Goal: Information Seeking & Learning: Learn about a topic

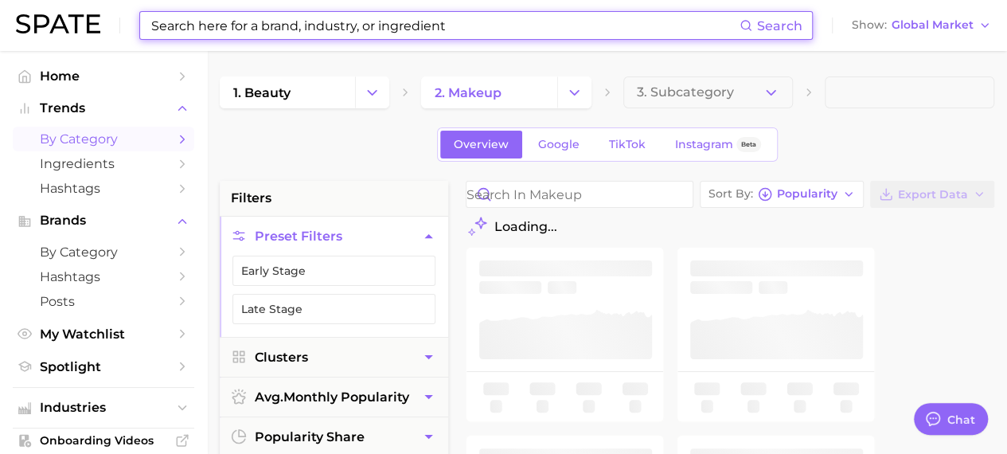
click at [254, 26] on input at bounding box center [445, 25] width 590 height 27
type textarea "x"
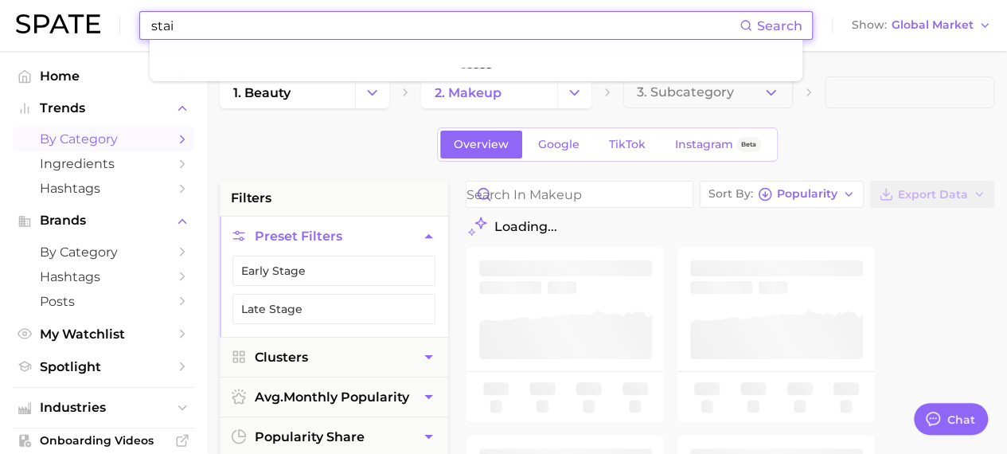
type input "stain"
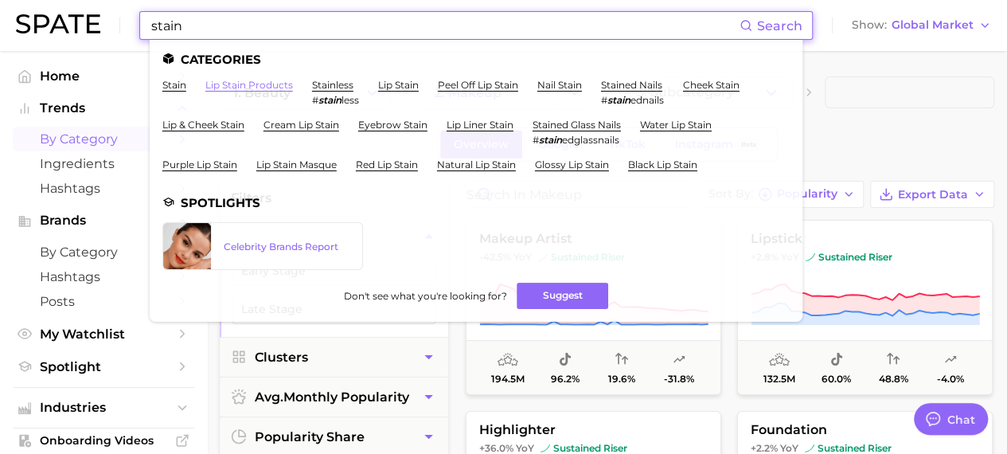
click at [231, 82] on link "lip stain products" at bounding box center [249, 85] width 88 height 12
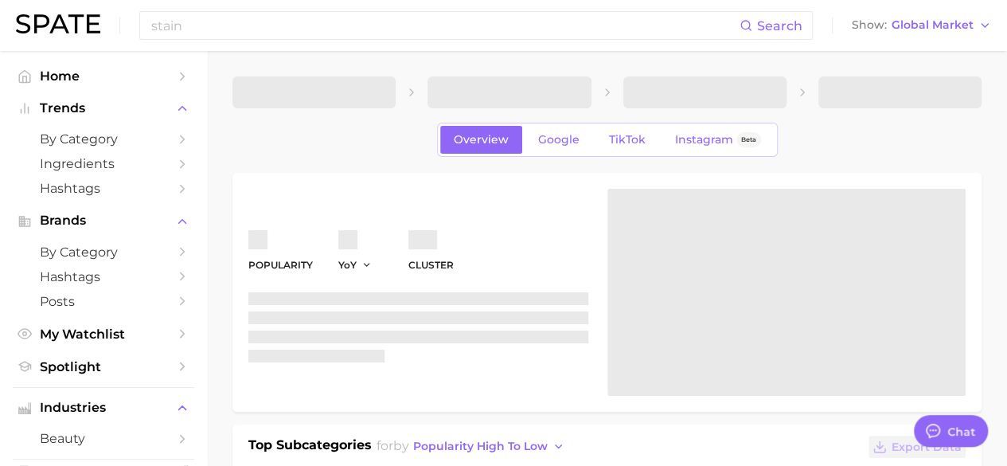
type textarea "x"
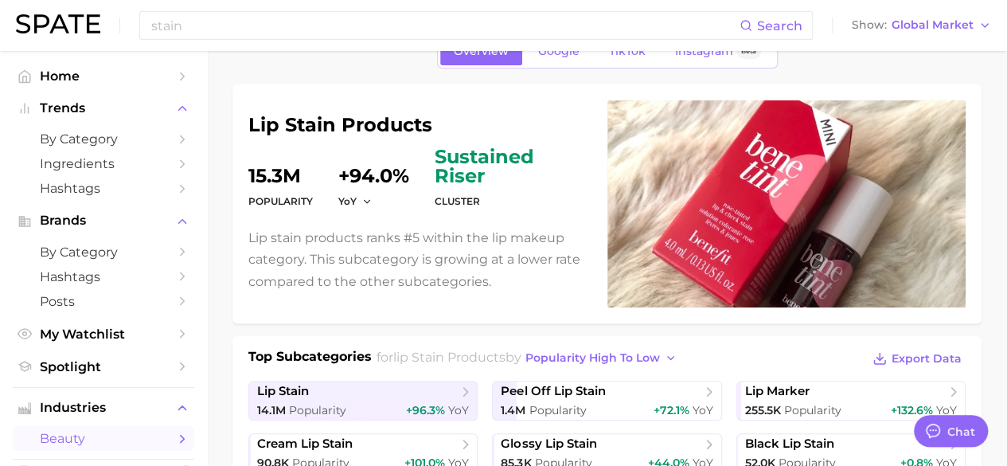
scroll to position [89, 0]
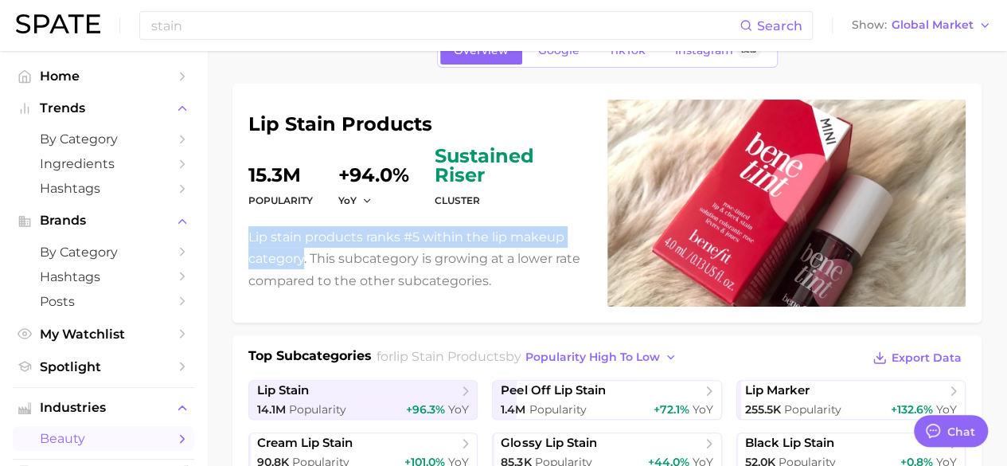
drag, startPoint x: 248, startPoint y: 232, endPoint x: 303, endPoint y: 258, distance: 60.2
click at [303, 258] on p "Lip stain products ranks #5 within the lip makeup category. This subcategory is…" at bounding box center [418, 258] width 340 height 65
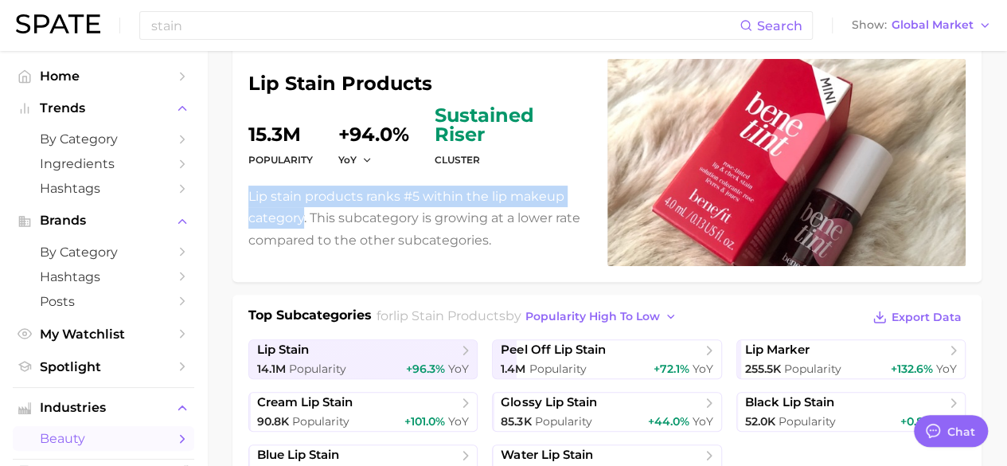
scroll to position [131, 0]
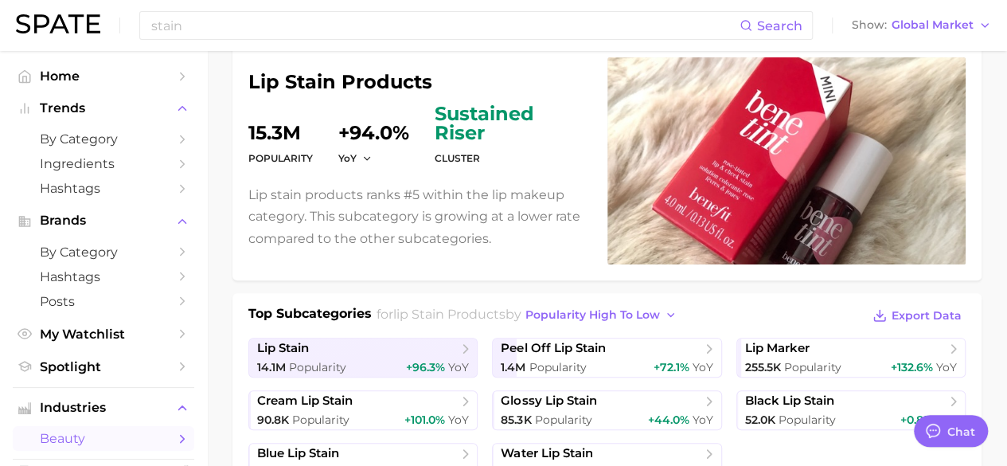
click at [422, 254] on div "lip stain products Popularity 15.3m YoY +94.0% cluster sustained riser Lip stai…" at bounding box center [606, 160] width 717 height 207
click at [605, 347] on span "peel off lip stain" at bounding box center [553, 348] width 104 height 15
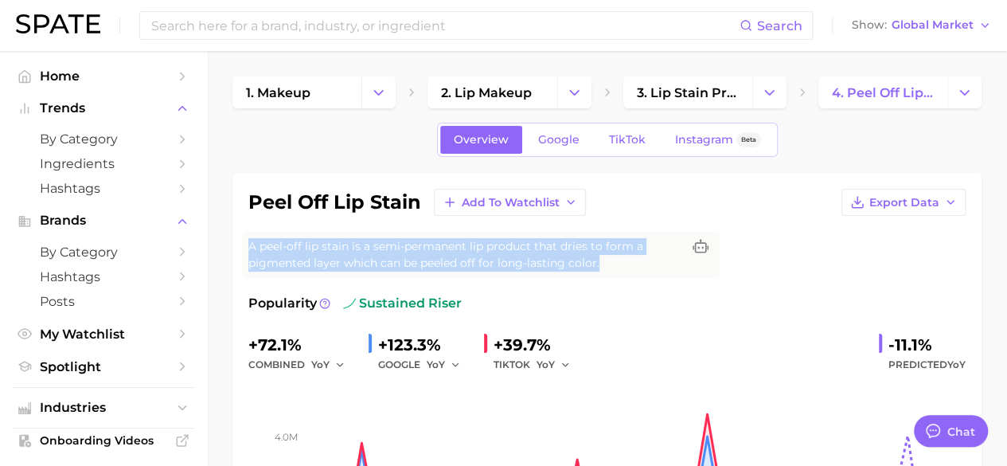
drag, startPoint x: 247, startPoint y: 244, endPoint x: 608, endPoint y: 256, distance: 361.6
click at [608, 256] on div "A peel-off lip stain is a semi-permanent lip product that dries to form a pigme…" at bounding box center [481, 255] width 478 height 46
click at [608, 256] on span "A peel-off lip stain is a semi-permanent lip product that dries to form a pigme…" at bounding box center [464, 254] width 433 height 33
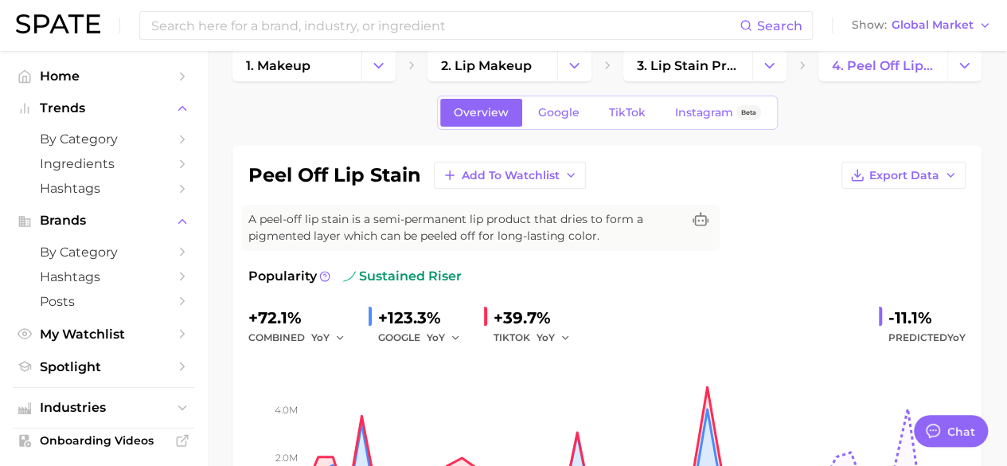
scroll to position [24, 0]
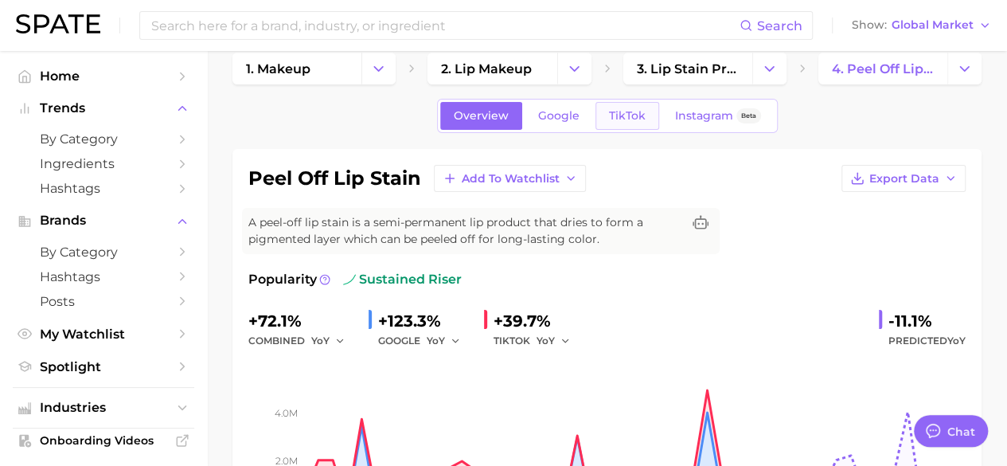
click at [613, 116] on span "TikTok" at bounding box center [627, 116] width 37 height 14
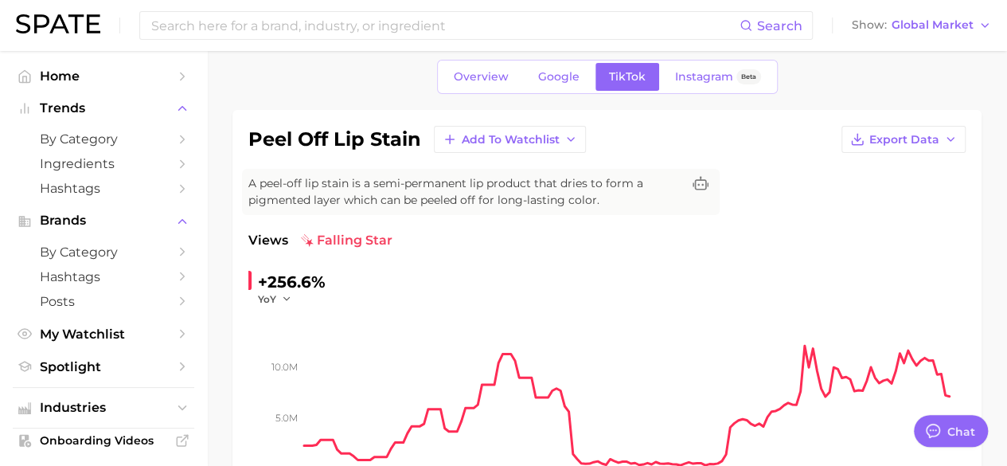
scroll to position [61, 0]
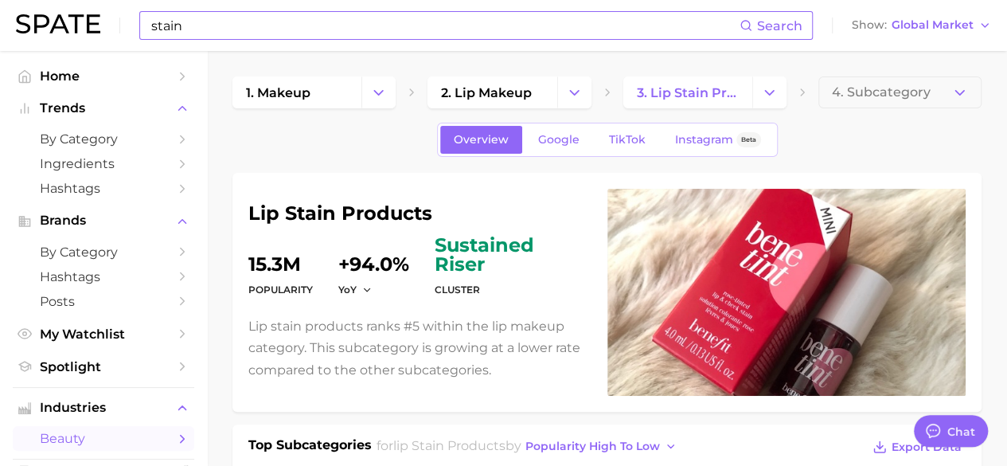
click at [210, 33] on input "stain" at bounding box center [445, 25] width 590 height 27
type input "s"
